Goal: Task Accomplishment & Management: Complete application form

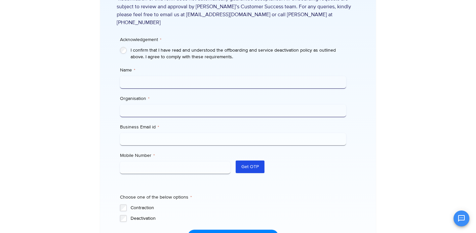
scroll to position [209, 0]
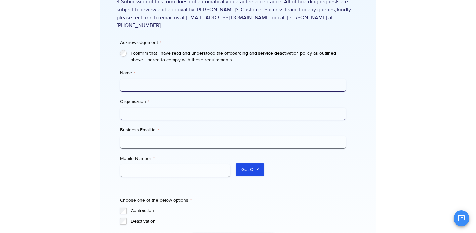
click at [140, 79] on input "Name *" at bounding box center [233, 85] width 226 height 13
click at [147, 79] on input "Name *" at bounding box center [233, 85] width 226 height 13
click at [146, 107] on input "Organisation *" at bounding box center [233, 113] width 226 height 13
click at [139, 127] on div "Business Email id *" at bounding box center [233, 138] width 226 height 22
click at [135, 136] on input "Business Email id *" at bounding box center [233, 142] width 226 height 13
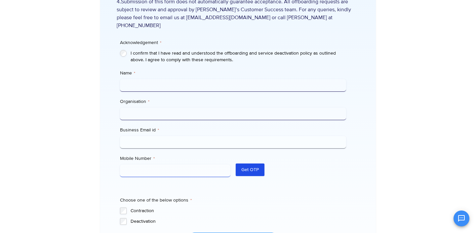
click at [130, 167] on input "Mobile Number *" at bounding box center [175, 170] width 110 height 13
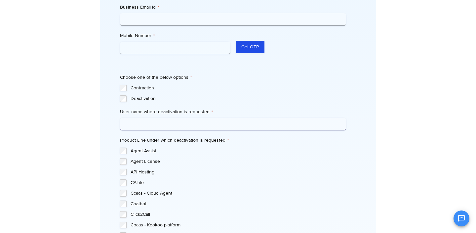
scroll to position [302, 0]
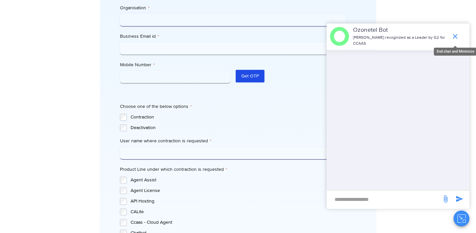
click at [456, 34] on icon "end chat or minimize" at bounding box center [455, 36] width 5 height 5
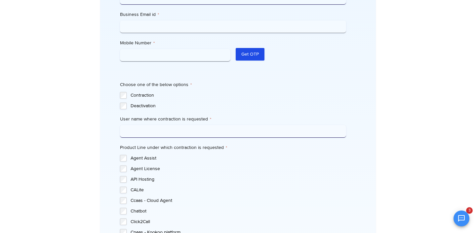
scroll to position [324, 0]
click at [155, 125] on input "User name where contraction is requested *" at bounding box center [233, 131] width 226 height 13
drag, startPoint x: 121, startPoint y: 110, endPoint x: 216, endPoint y: 118, distance: 95.8
click at [216, 118] on div "User name where contraction is requested *" at bounding box center [233, 127] width 226 height 22
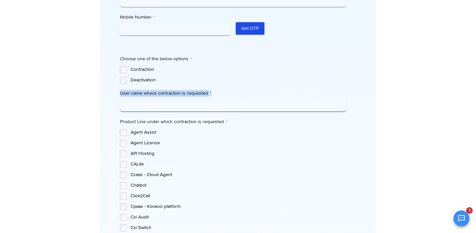
scroll to position [342, 0]
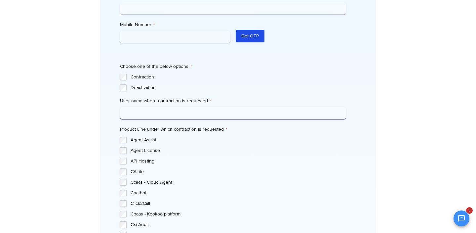
click at [146, 107] on input "User name where contraction is requested *" at bounding box center [233, 113] width 226 height 13
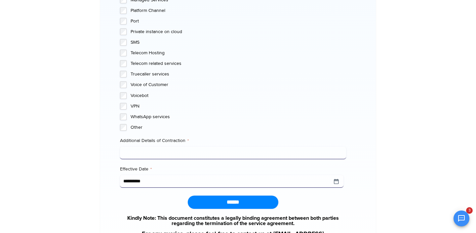
scroll to position [620, 0]
